Goal: Use online tool/utility: Utilize a website feature to perform a specific function

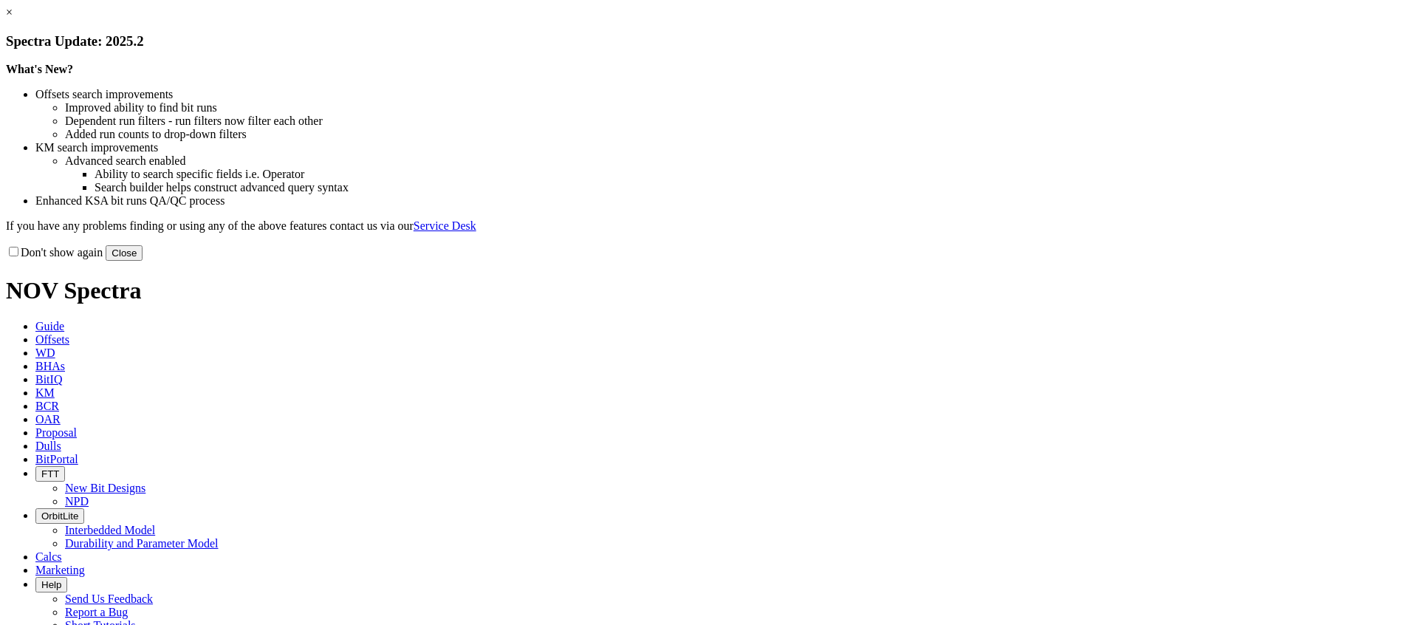
click at [13, 18] on link "×" at bounding box center [9, 12] width 7 height 13
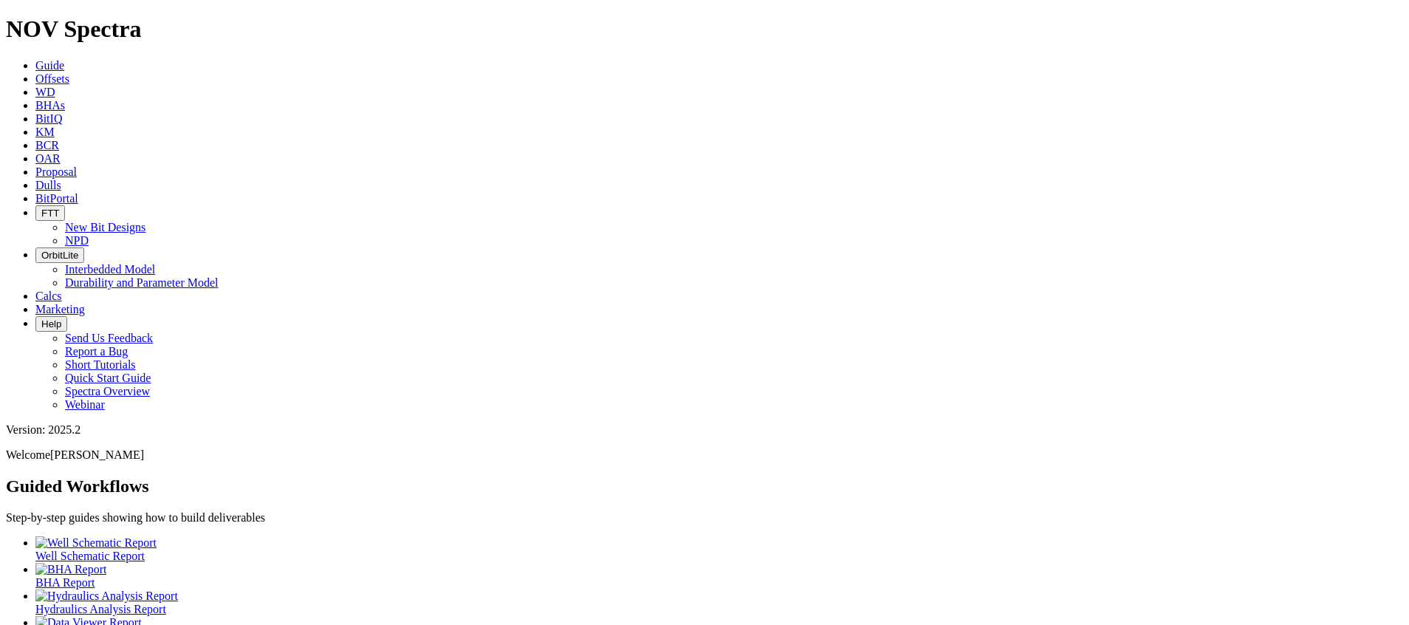
click at [62, 289] on link "Calcs" at bounding box center [48, 295] width 27 height 13
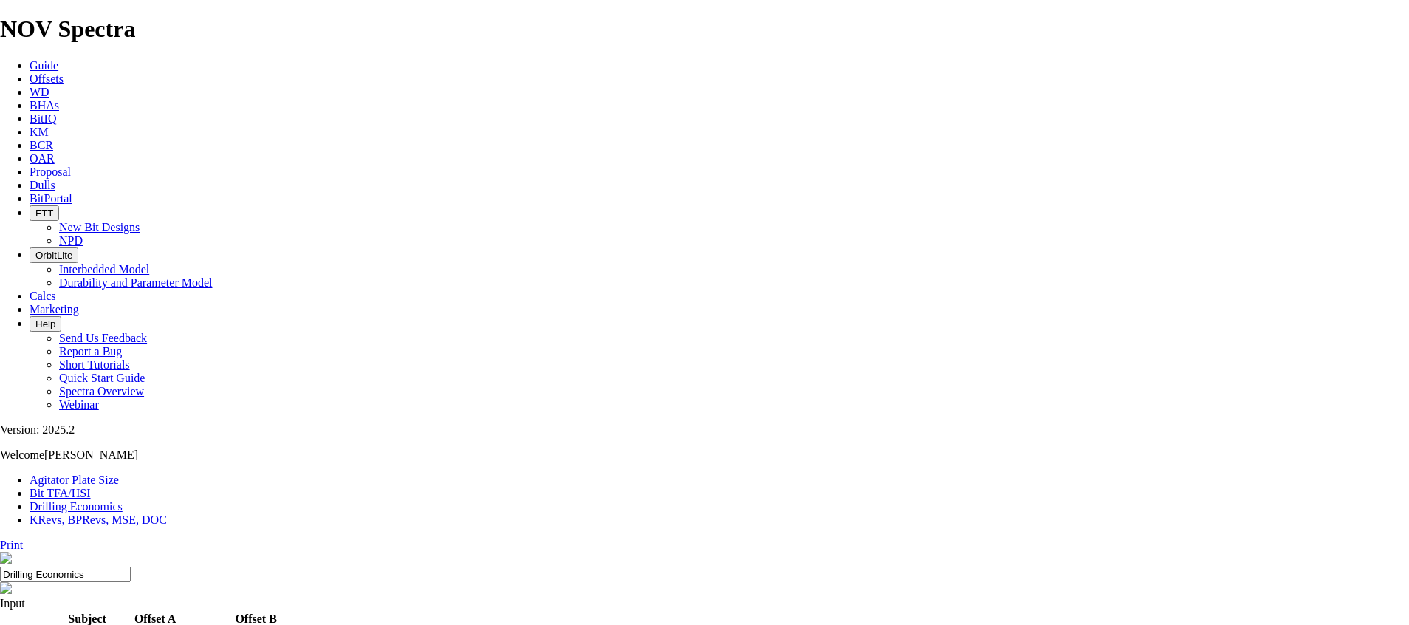
click at [91, 487] on link "Bit TFA/HSI" at bounding box center [60, 493] width 61 height 13
click at [131, 623] on input "Hole Size" at bounding box center [65, 631] width 131 height 16
type input "12.25"
type input "650"
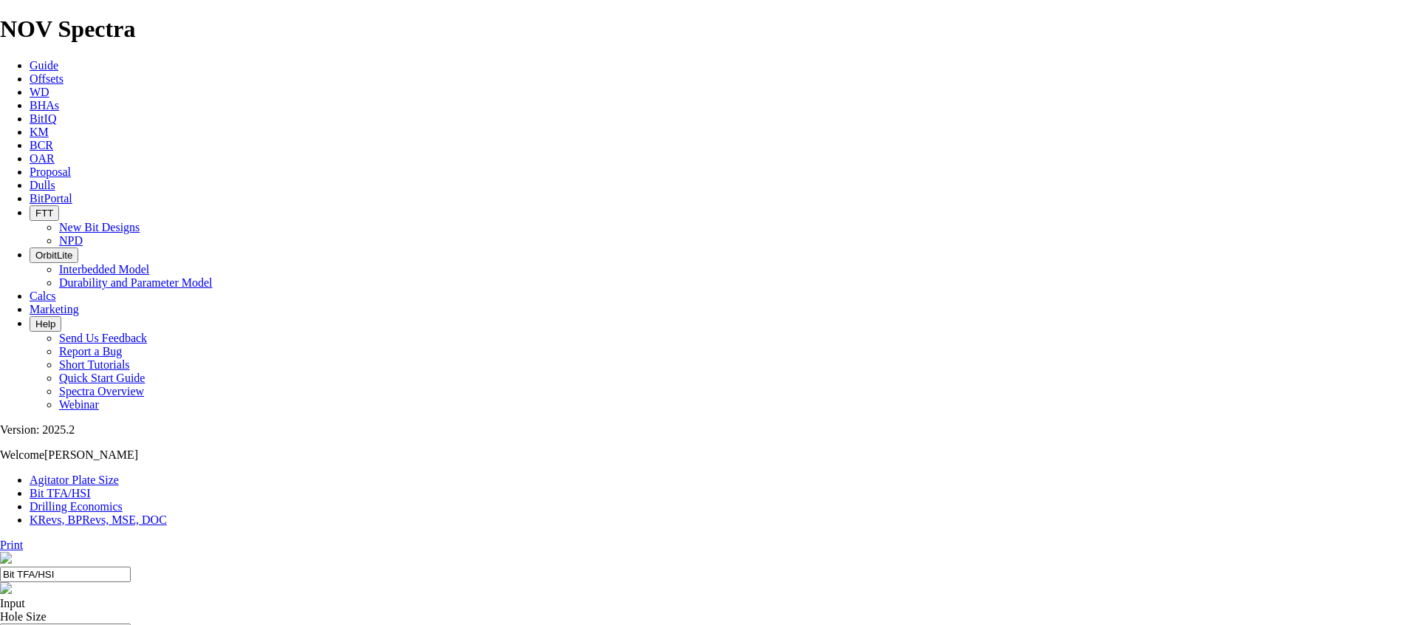
type input "9"
select select "number:13"
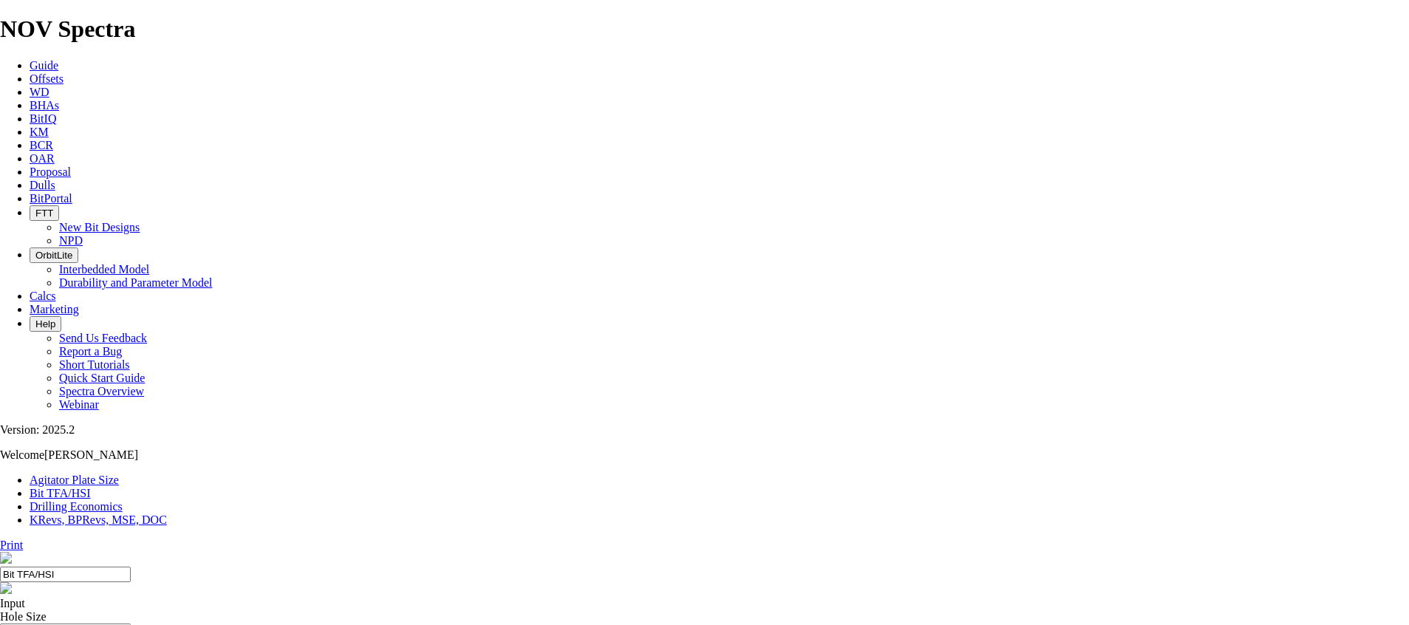
select select "number:13"
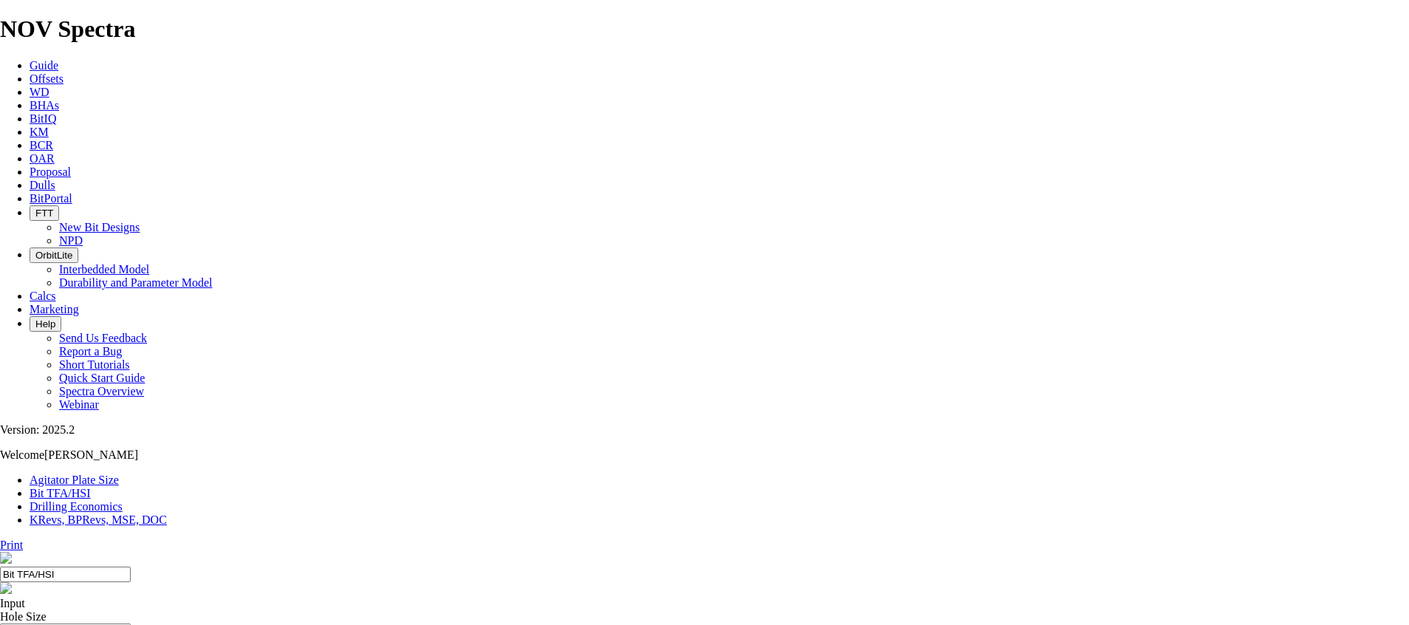
select select "number:16"
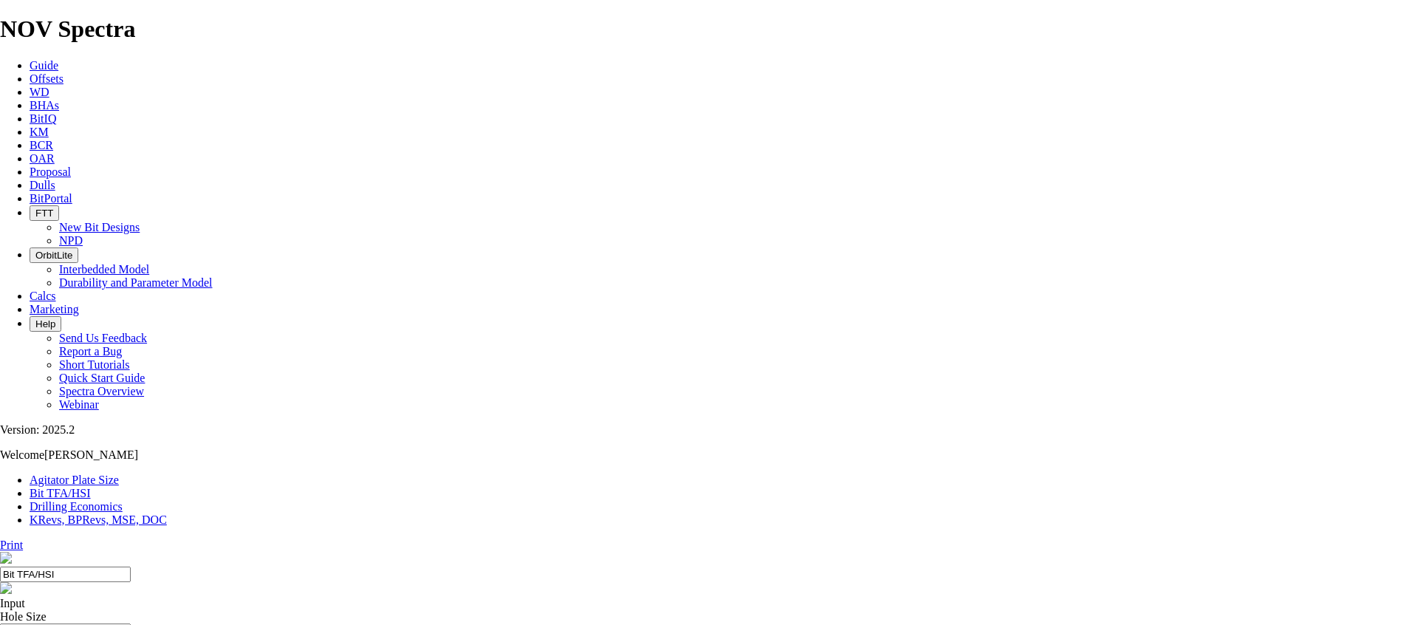
checkbox input "true"
